Goal: Transaction & Acquisition: Purchase product/service

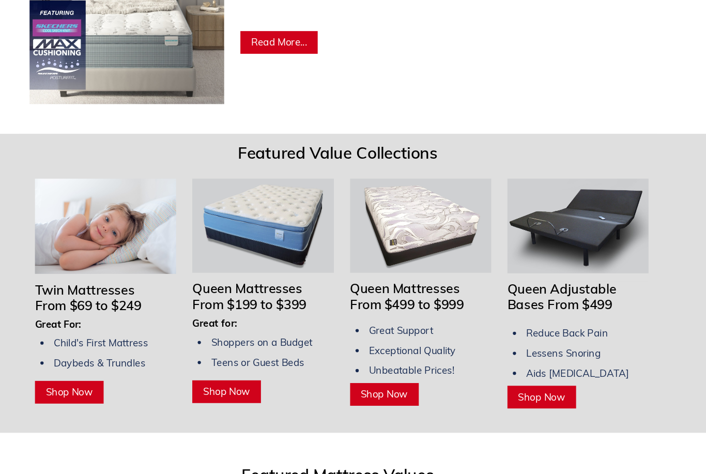
scroll to position [703, 0]
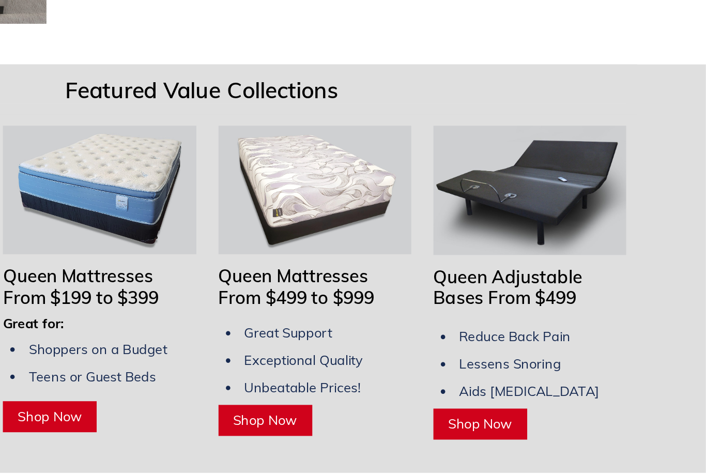
click at [525, 373] on span "Shop Now" at bounding box center [547, 379] width 45 height 12
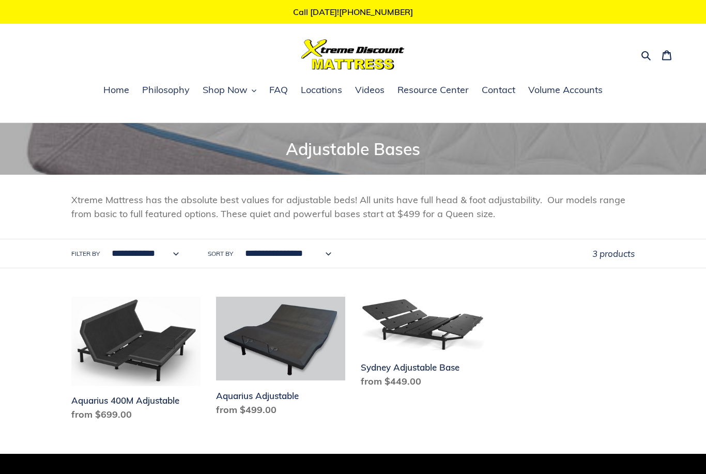
click at [511, 303] on ul "Aquarius 400M Adjustable Aquarius 400M Adjustable Regular price from $699.00 Sa…" at bounding box center [345, 370] width 579 height 147
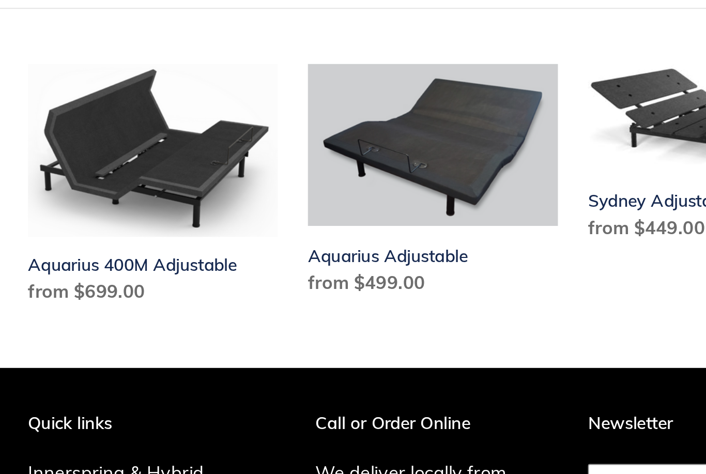
scroll to position [52, 0]
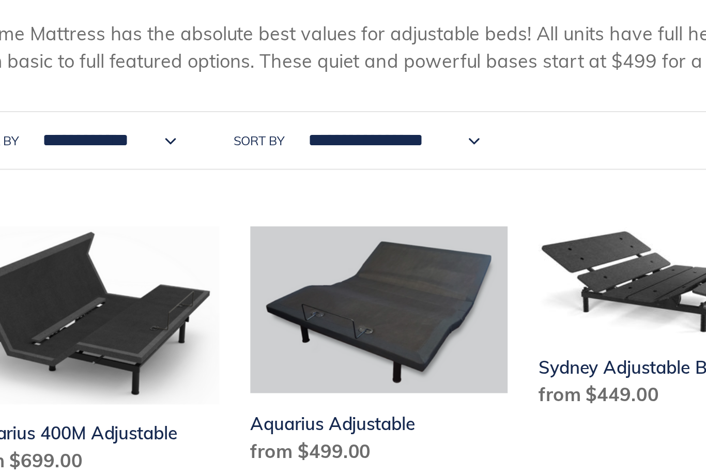
click at [216, 245] on link "Aquarius Adjustable" at bounding box center [280, 306] width 129 height 123
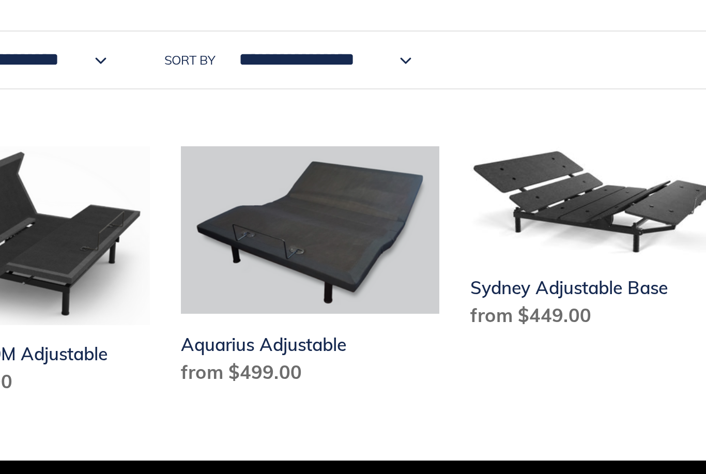
scroll to position [4, 0]
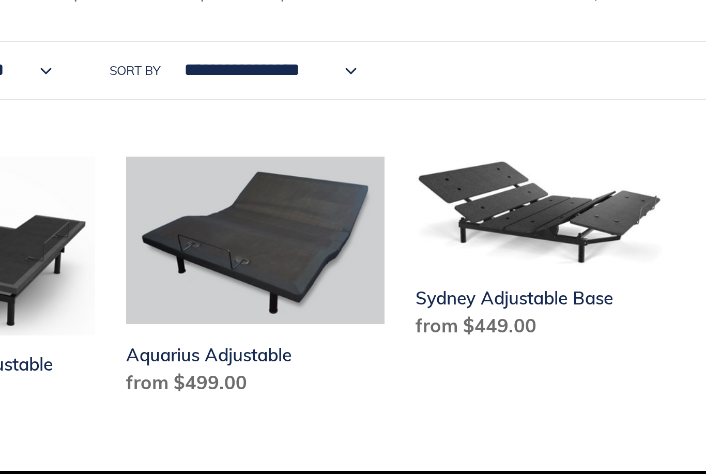
click at [361, 293] on link "Sydney Adjustable Base" at bounding box center [425, 341] width 129 height 96
